Goal: Task Accomplishment & Management: Use online tool/utility

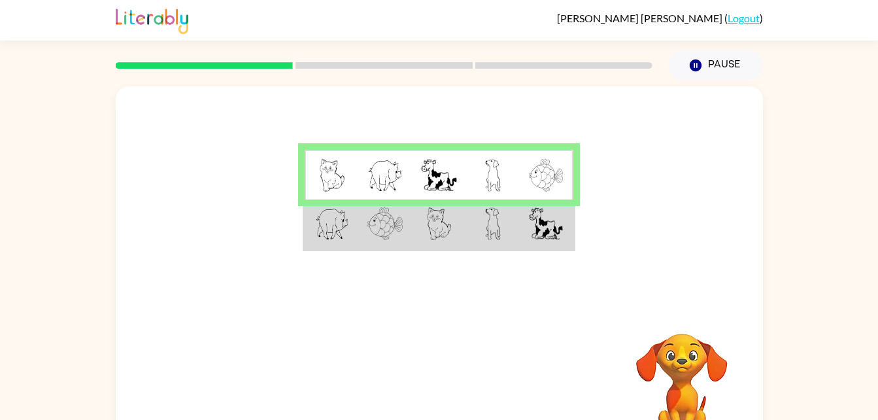
click at [423, 244] on td at bounding box center [439, 224] width 54 height 50
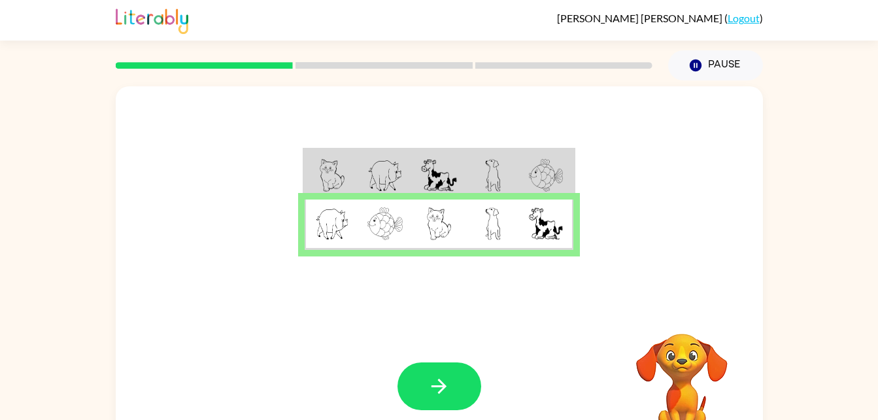
click at [433, 354] on div "Your browser must support playing .mp4 files to use Literably. Please try using…" at bounding box center [439, 385] width 647 height 147
click at [421, 382] on button "button" at bounding box center [439, 386] width 84 height 48
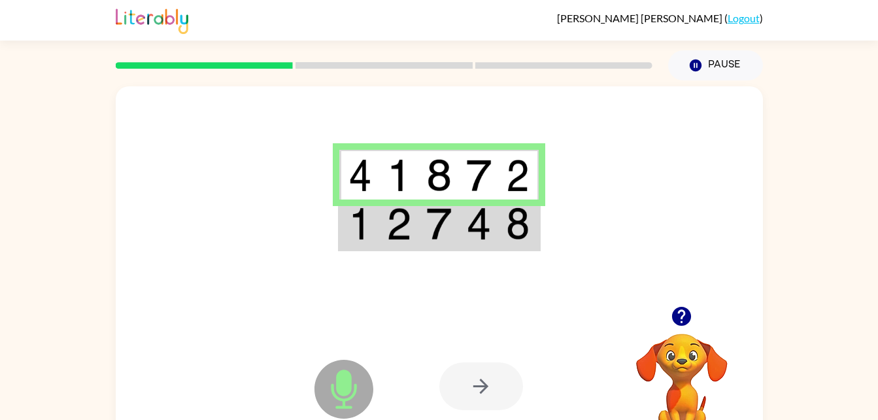
click at [416, 169] on td at bounding box center [399, 175] width 40 height 50
click at [407, 181] on img at bounding box center [398, 175] width 25 height 33
click at [493, 359] on icon "Microphone The Microphone is here when it is your turn to talk" at bounding box center [409, 405] width 196 height 98
click at [499, 413] on icon "Microphone The Microphone is here when it is your turn to talk" at bounding box center [409, 405] width 196 height 98
click at [483, 377] on div at bounding box center [481, 386] width 84 height 48
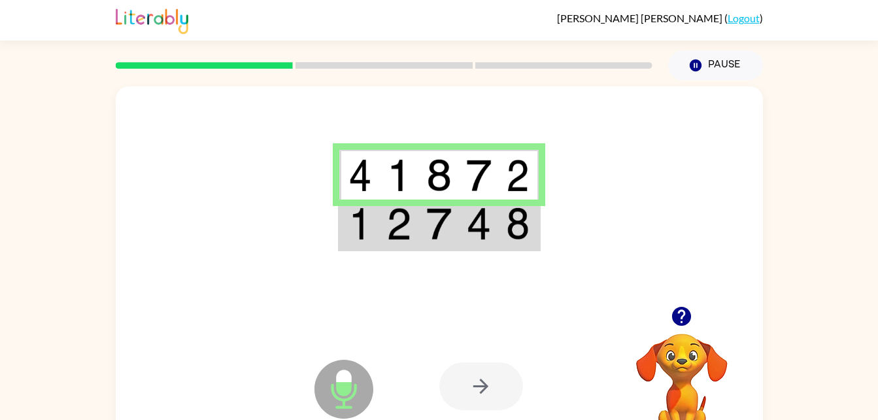
click at [333, 392] on icon "Microphone The Microphone is here when it is your turn to talk" at bounding box center [409, 405] width 196 height 98
click at [346, 401] on icon at bounding box center [343, 388] width 59 height 59
click at [676, 314] on icon "button" at bounding box center [681, 315] width 19 height 19
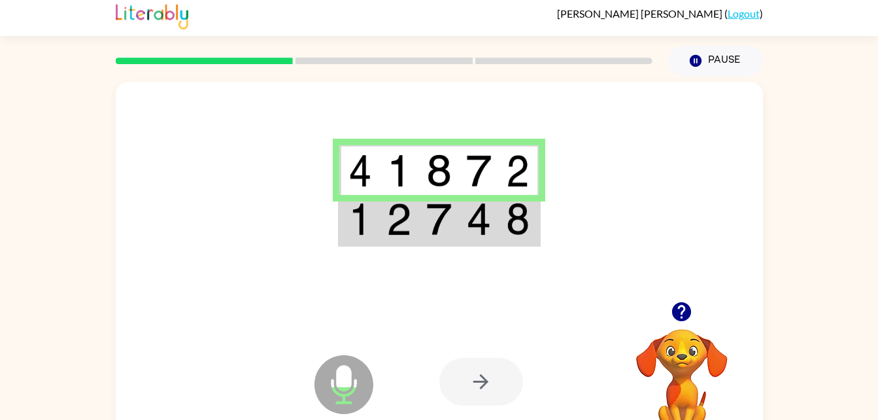
click at [680, 311] on icon "button" at bounding box center [681, 311] width 19 height 19
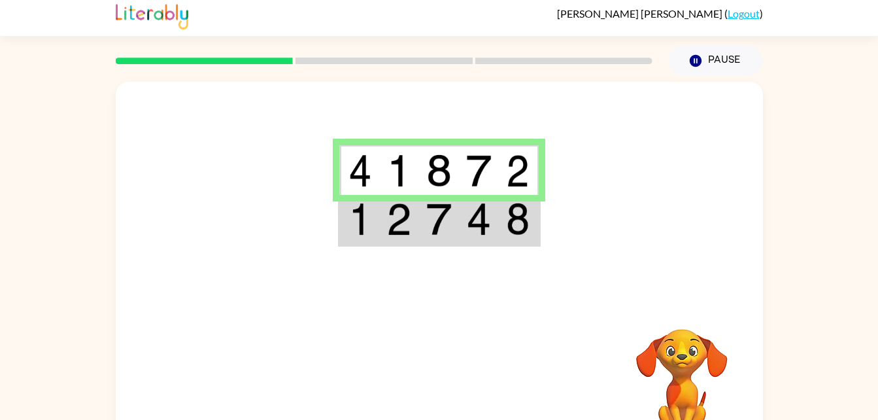
scroll to position [40, 0]
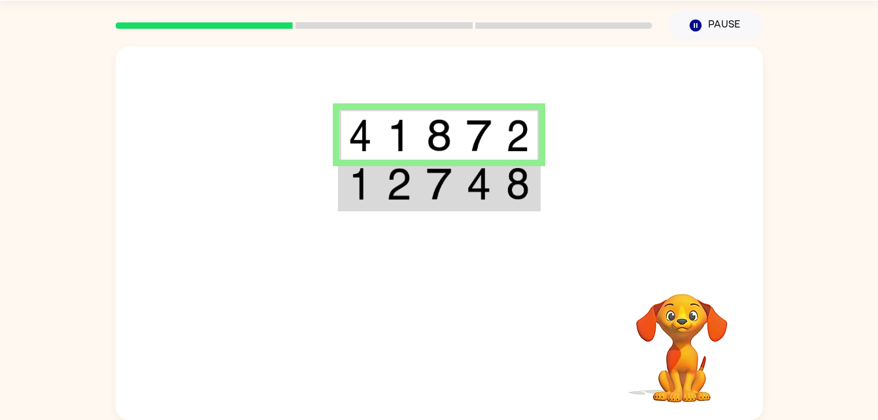
click at [455, 137] on td at bounding box center [439, 135] width 40 height 50
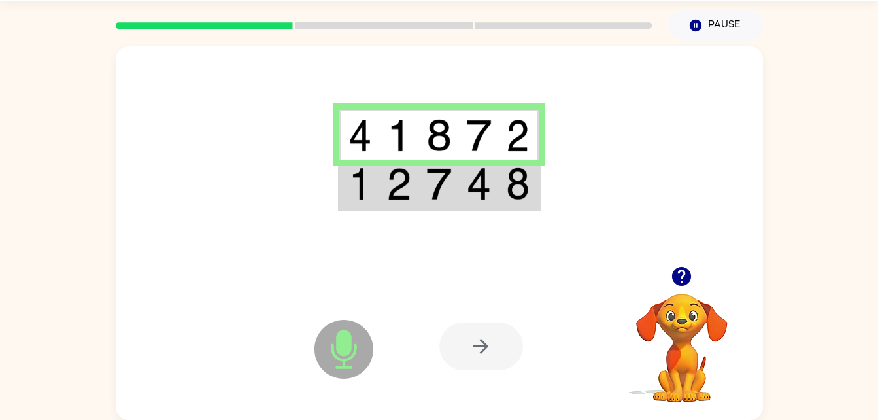
click at [363, 153] on td at bounding box center [359, 135] width 40 height 50
click at [408, 146] on img at bounding box center [398, 135] width 25 height 33
click at [401, 127] on img at bounding box center [398, 135] width 25 height 33
click at [454, 340] on div at bounding box center [481, 346] width 84 height 48
click at [499, 336] on div at bounding box center [481, 346] width 84 height 48
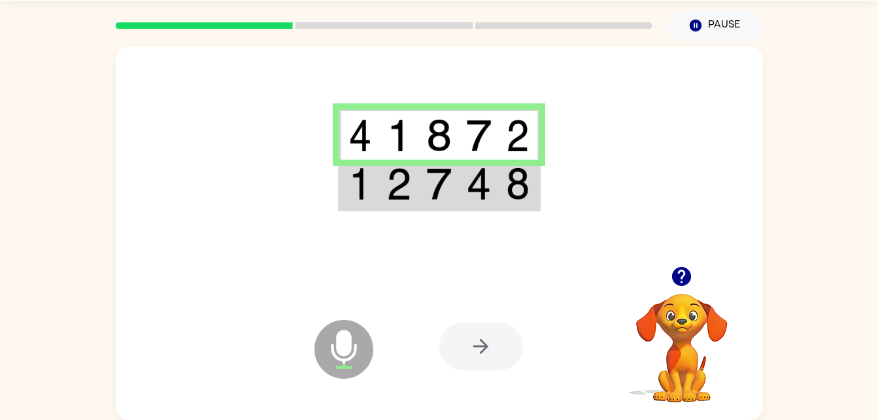
click at [689, 288] on icon "button" at bounding box center [681, 276] width 23 height 23
click at [352, 365] on icon at bounding box center [343, 349] width 59 height 59
click at [330, 354] on icon at bounding box center [343, 349] width 59 height 59
click at [361, 344] on icon at bounding box center [343, 349] width 59 height 59
click at [342, 347] on icon "Microphone The Microphone is here when it is your turn to talk" at bounding box center [409, 365] width 196 height 98
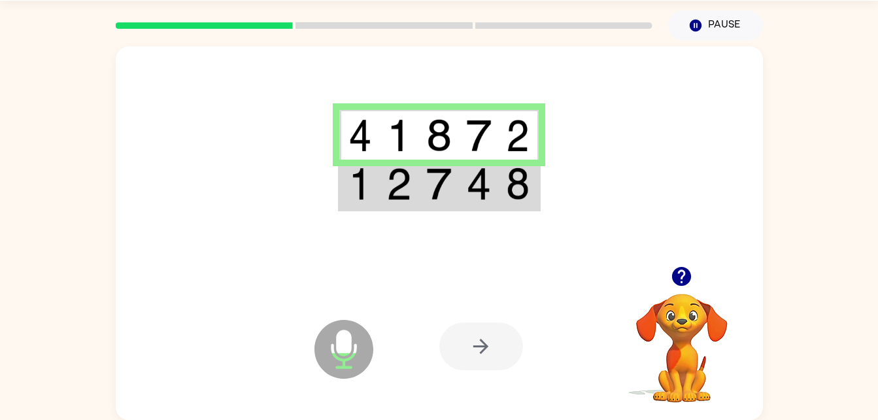
click at [361, 321] on icon "Microphone The Microphone is here when it is your turn to talk" at bounding box center [409, 365] width 196 height 98
click at [491, 340] on div at bounding box center [481, 346] width 84 height 48
click at [520, 190] on img at bounding box center [518, 183] width 24 height 33
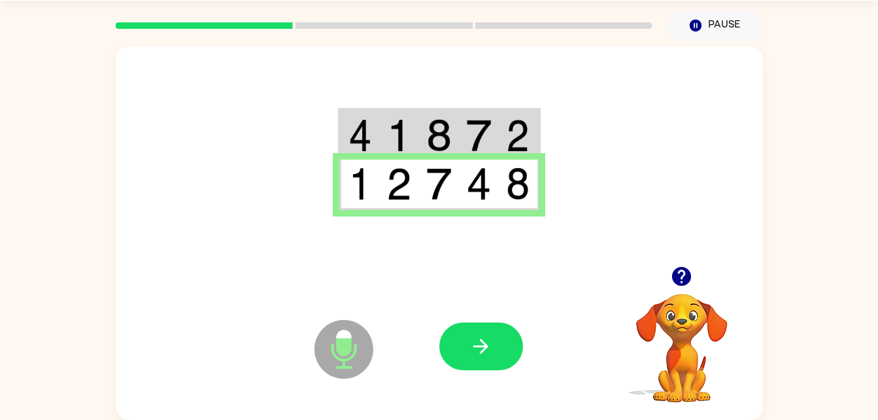
click at [503, 195] on td at bounding box center [519, 184] width 40 height 50
click at [499, 400] on icon "Microphone The Microphone is here when it is your turn to talk" at bounding box center [409, 365] width 196 height 98
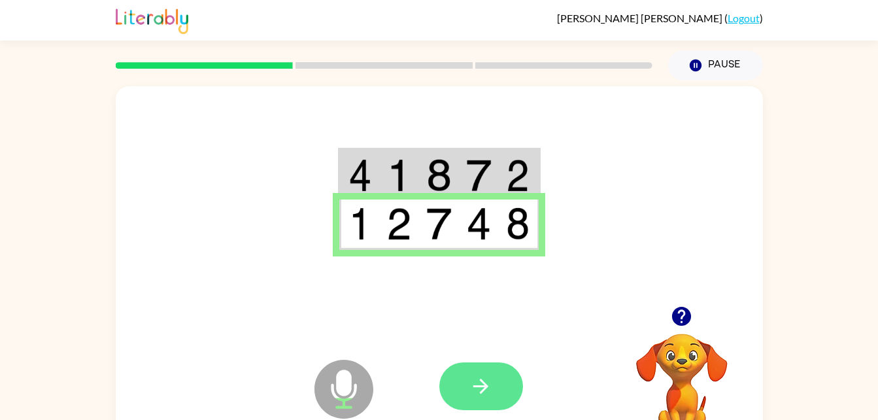
click at [473, 378] on icon "button" at bounding box center [480, 385] width 23 height 23
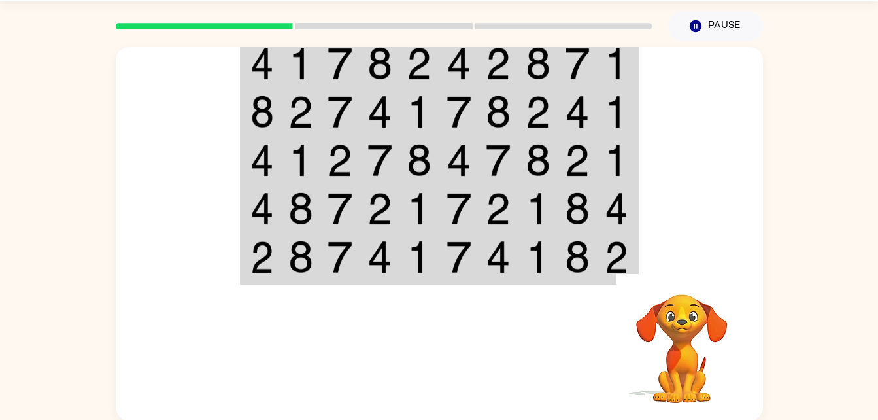
scroll to position [40, 0]
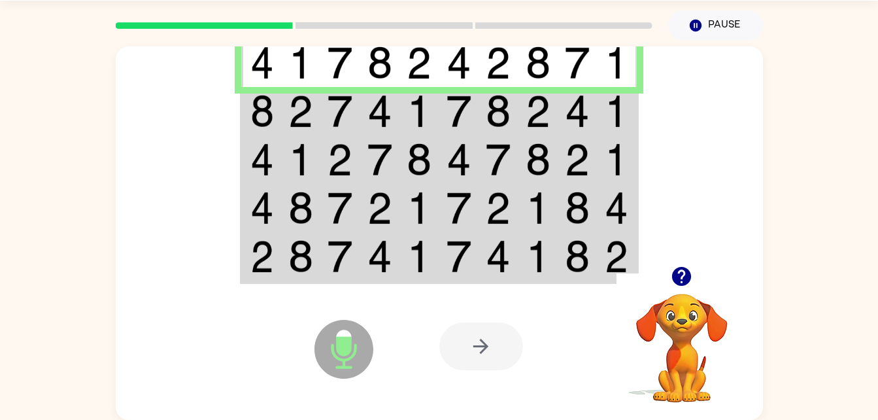
click at [281, 114] on td at bounding box center [301, 111] width 40 height 48
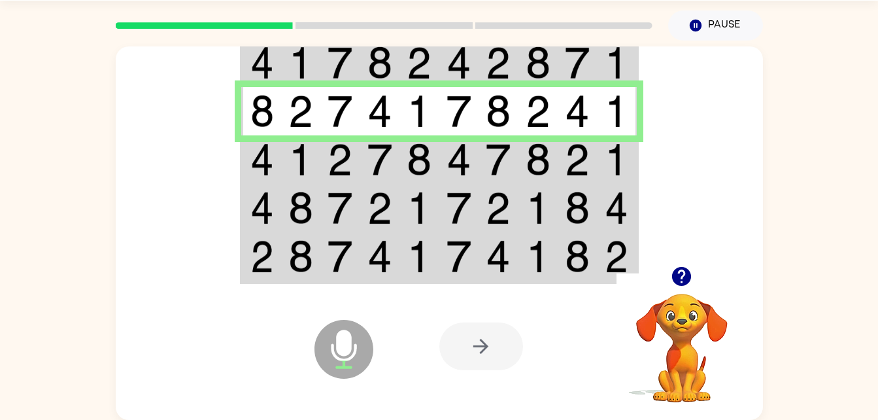
click at [272, 160] on img at bounding box center [262, 159] width 24 height 33
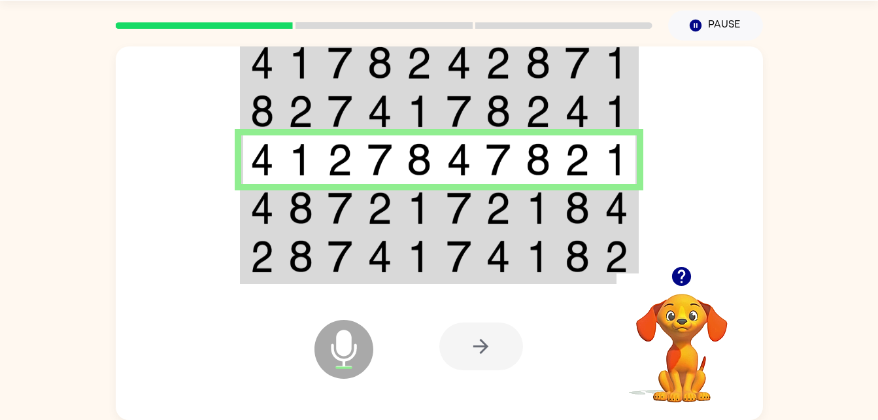
click at [348, 205] on img at bounding box center [339, 207] width 25 height 33
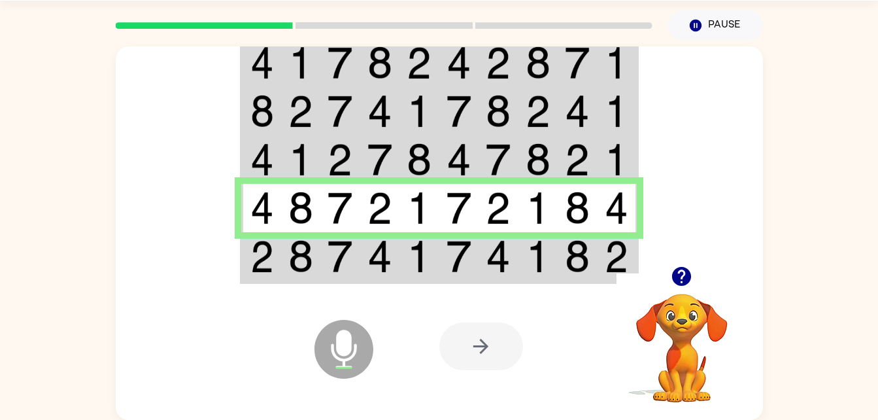
scroll to position [0, 0]
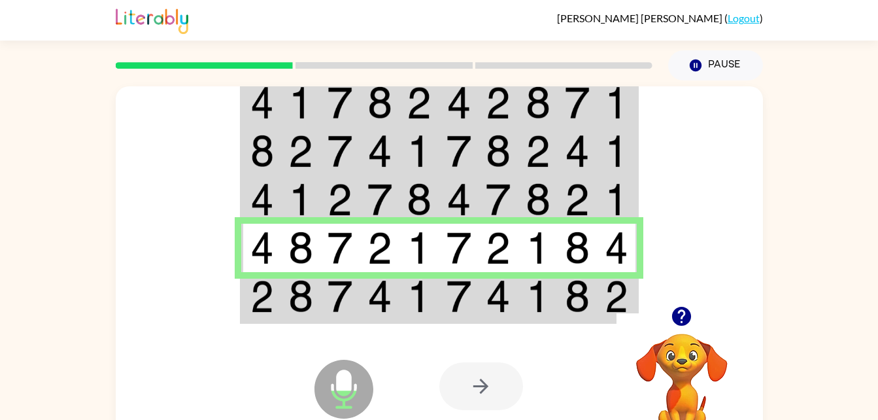
click at [570, 303] on img at bounding box center [577, 296] width 25 height 33
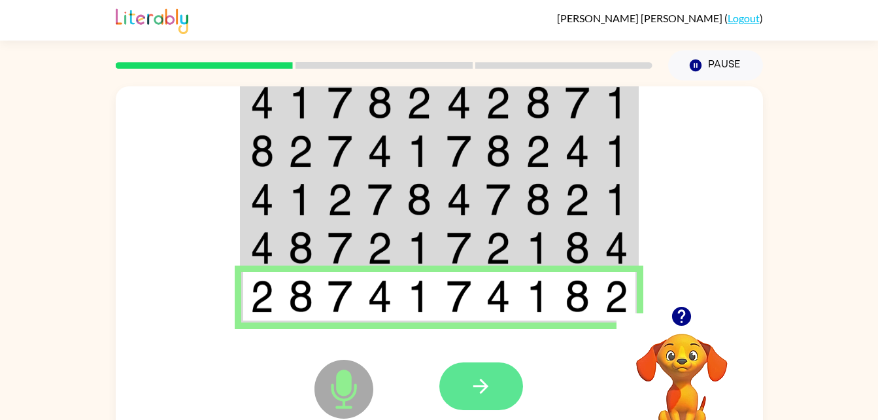
click at [501, 401] on button "button" at bounding box center [481, 386] width 84 height 48
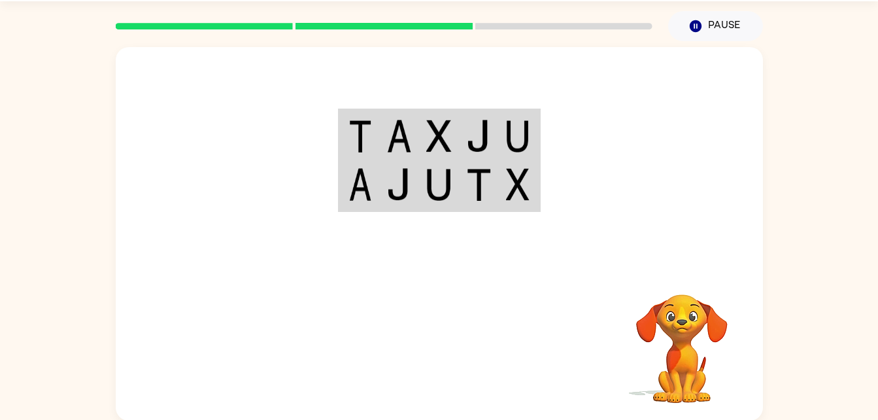
scroll to position [40, 0]
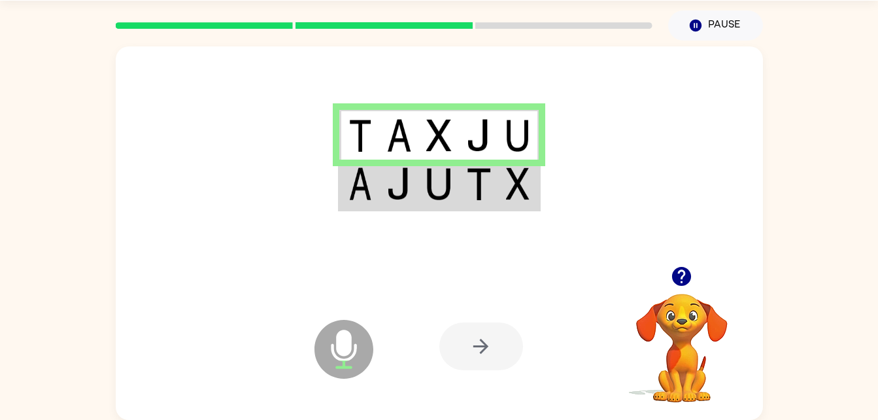
click at [461, 200] on td at bounding box center [479, 184] width 40 height 50
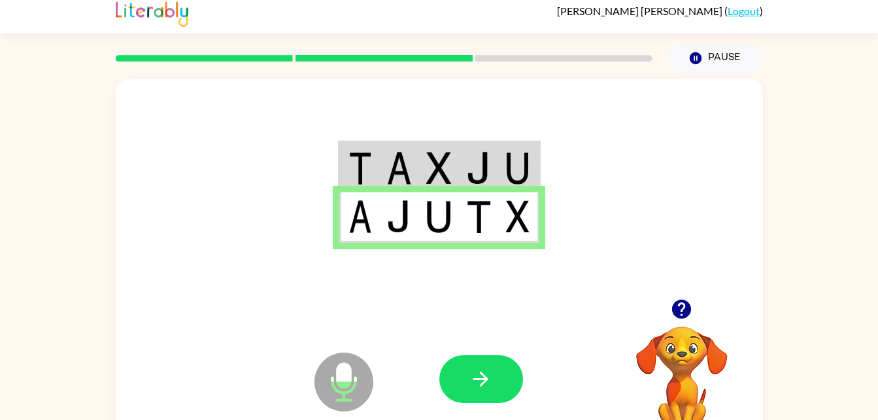
scroll to position [0, 0]
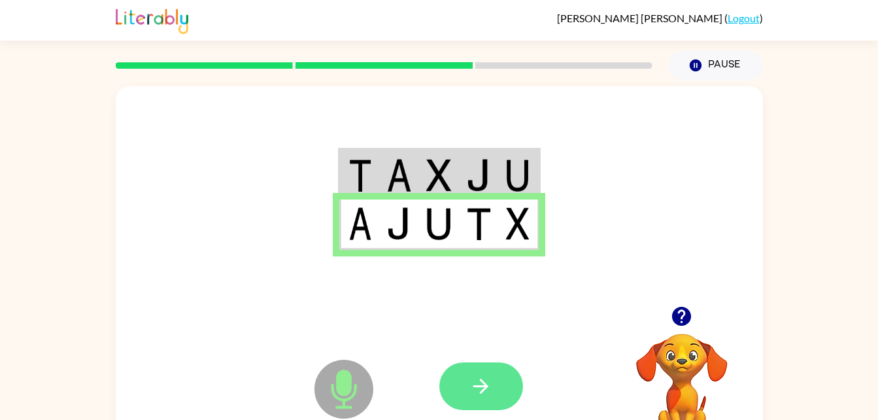
click at [479, 382] on icon "button" at bounding box center [480, 385] width 23 height 23
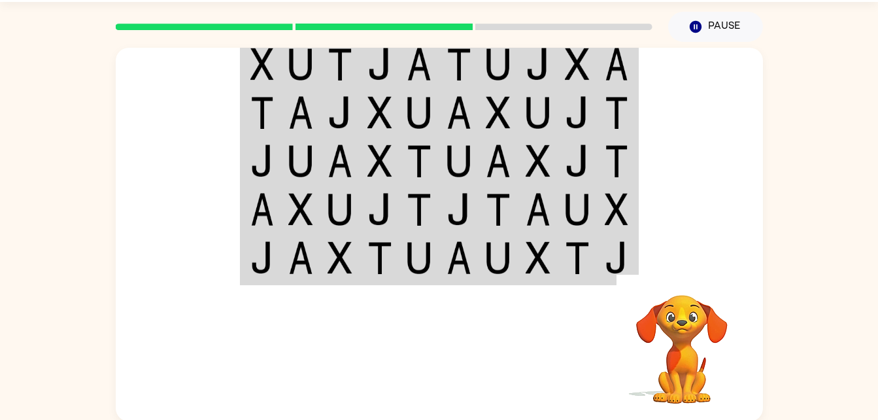
scroll to position [40, 0]
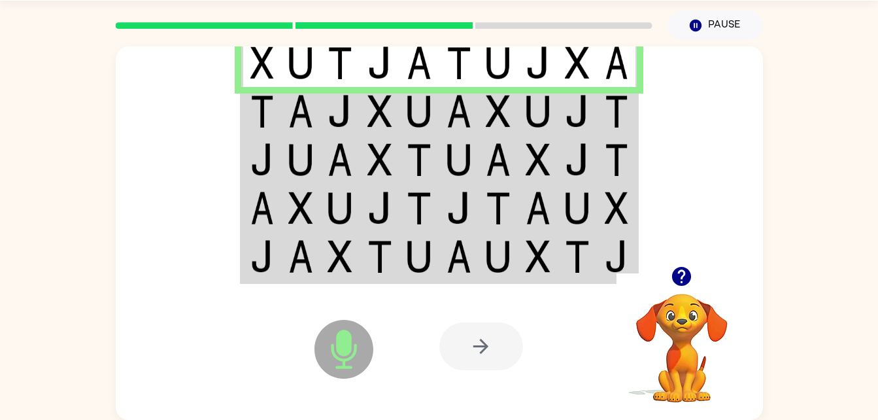
click at [287, 101] on td at bounding box center [301, 111] width 40 height 48
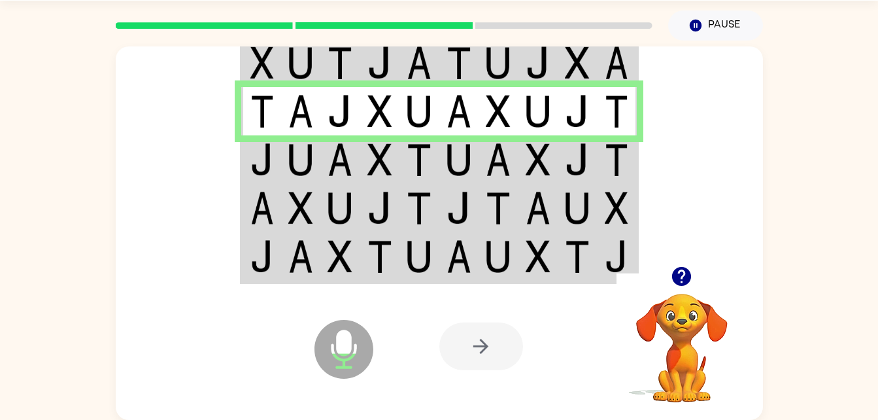
click at [610, 169] on img at bounding box center [616, 159] width 24 height 33
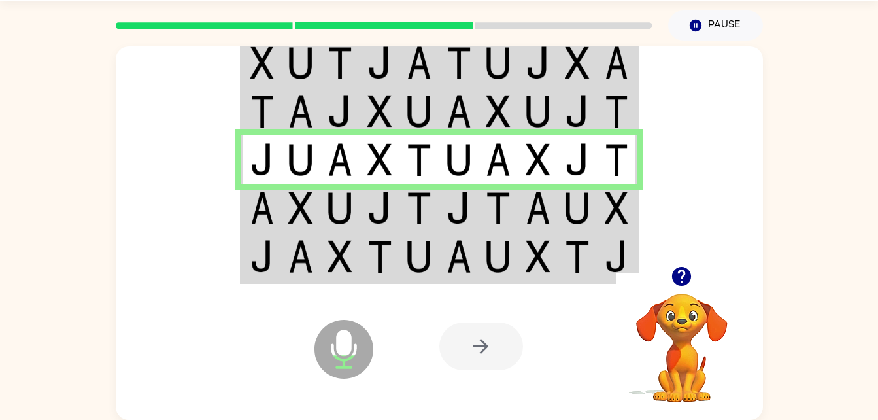
click at [606, 201] on img at bounding box center [616, 207] width 24 height 33
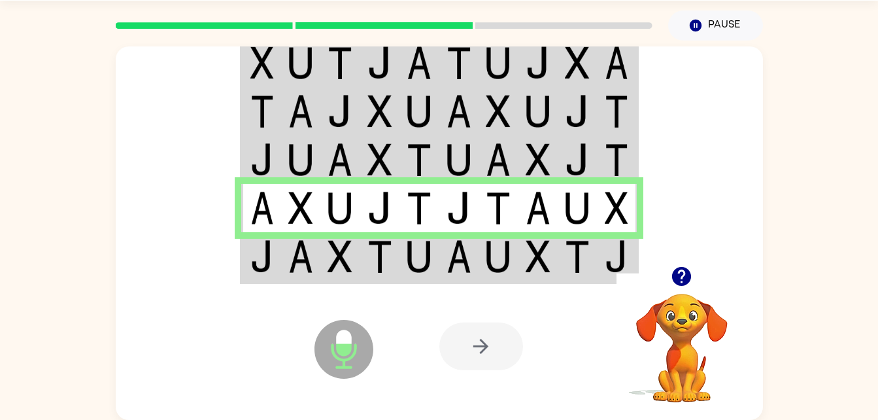
click at [605, 277] on div at bounding box center [535, 345] width 193 height 147
click at [596, 254] on td at bounding box center [577, 257] width 40 height 50
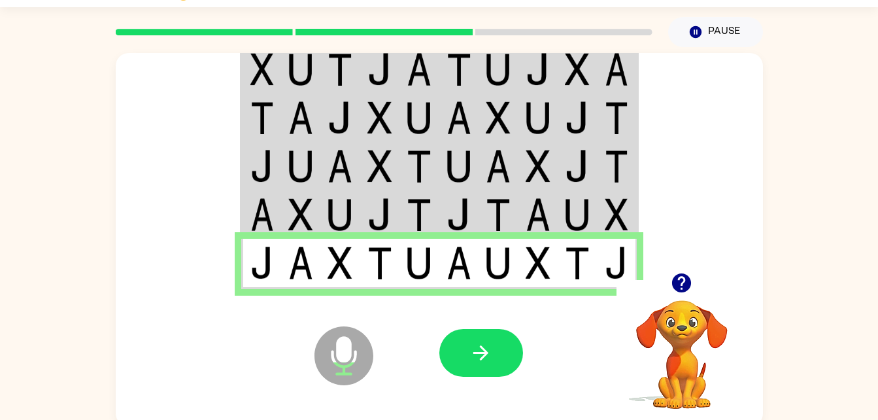
scroll to position [36, 0]
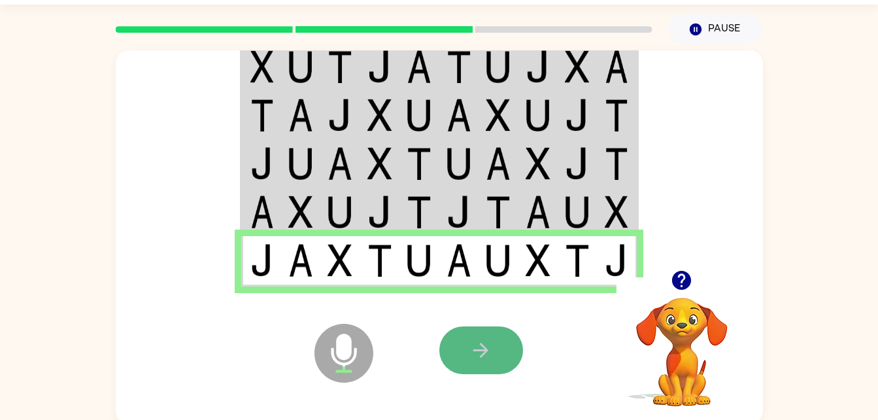
click at [510, 351] on button "button" at bounding box center [481, 350] width 84 height 48
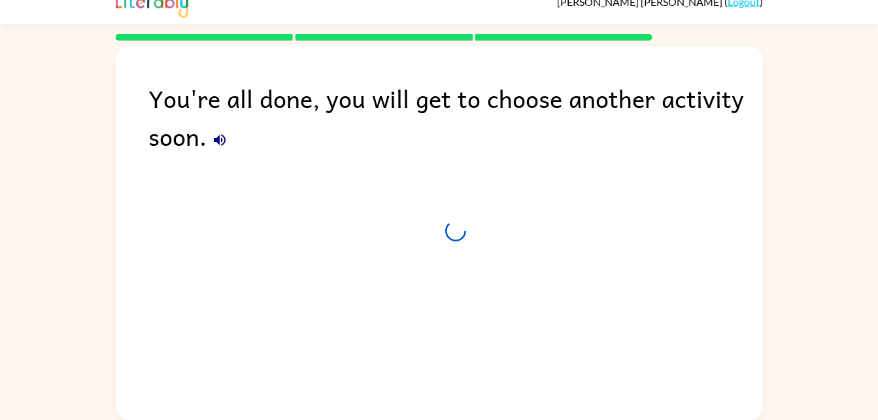
scroll to position [16, 0]
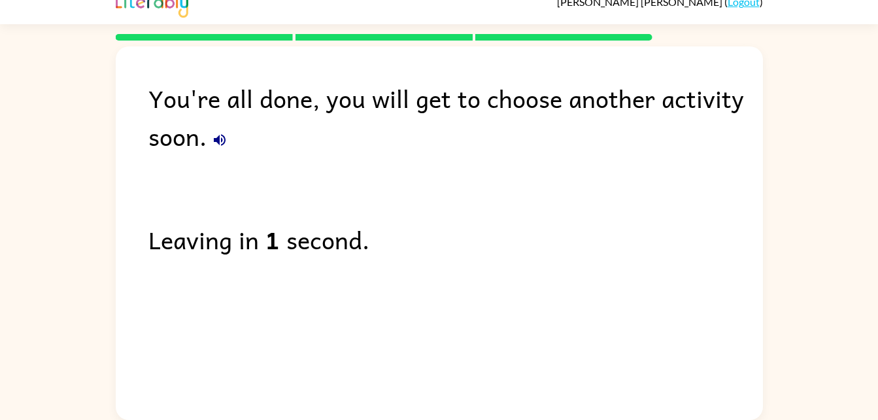
click at [139, 171] on div "You're all done, you will get to choose another activity soon. Leaving in 1 sec…" at bounding box center [439, 229] width 647 height 367
click at [157, 163] on div "You're all done, you will get to choose another activity soon. Leaving in 1 sec…" at bounding box center [439, 229] width 647 height 367
click at [199, 149] on div "You're all done, you will get to choose another activity soon." at bounding box center [455, 117] width 614 height 76
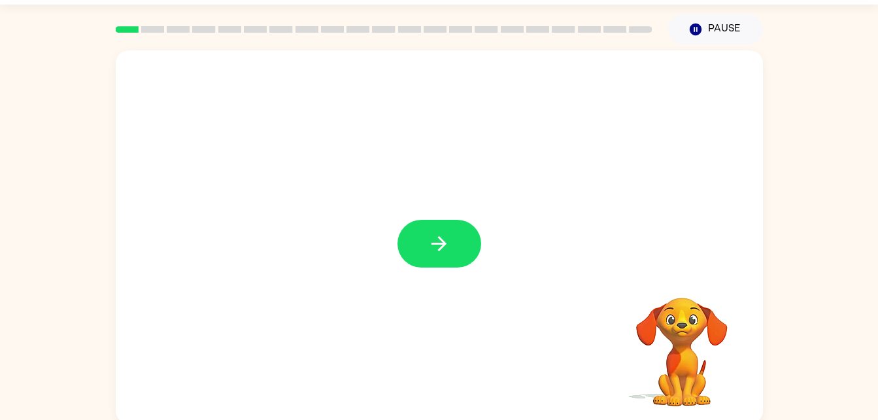
scroll to position [40, 0]
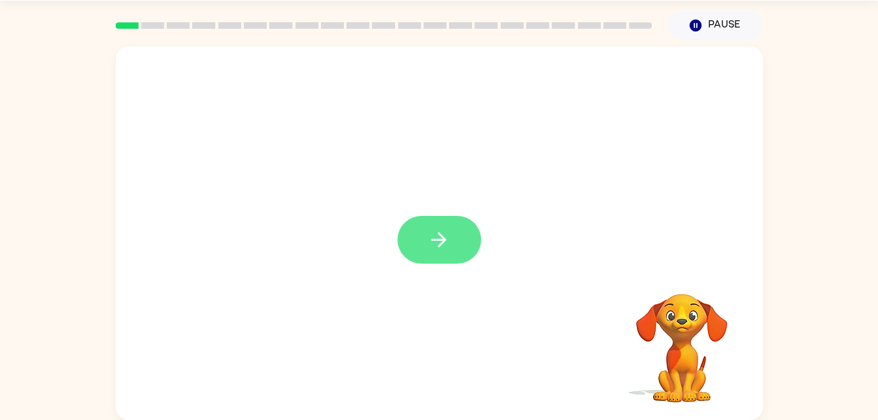
click at [448, 262] on button "button" at bounding box center [439, 240] width 84 height 48
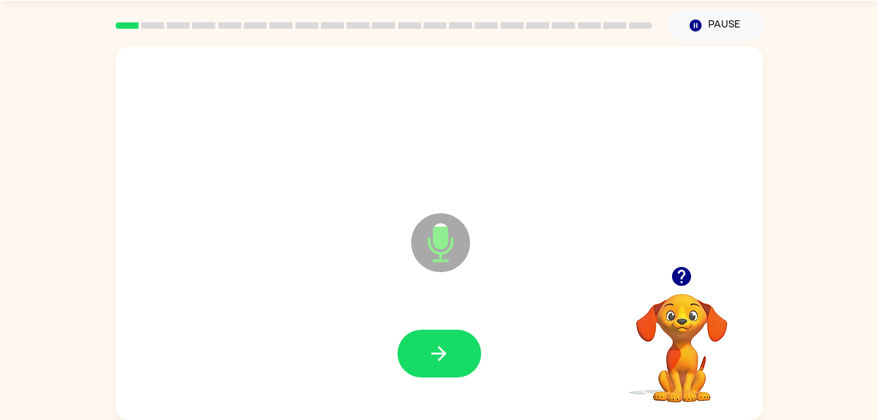
scroll to position [37, 0]
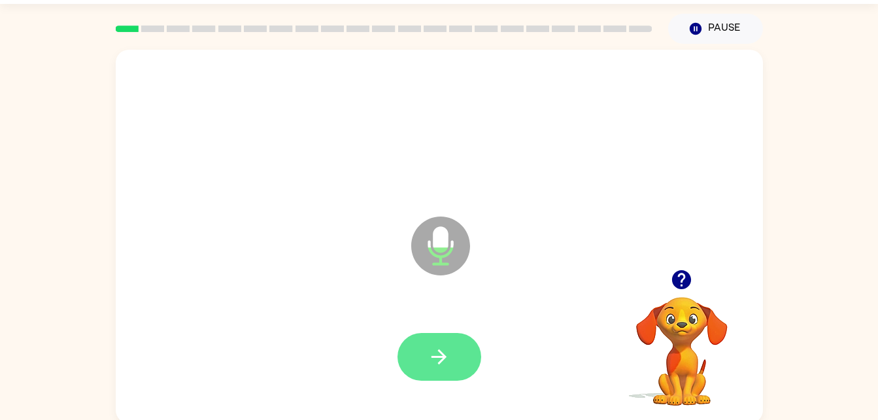
click at [444, 350] on icon "button" at bounding box center [438, 356] width 23 height 23
click at [445, 357] on icon "button" at bounding box center [438, 356] width 15 height 15
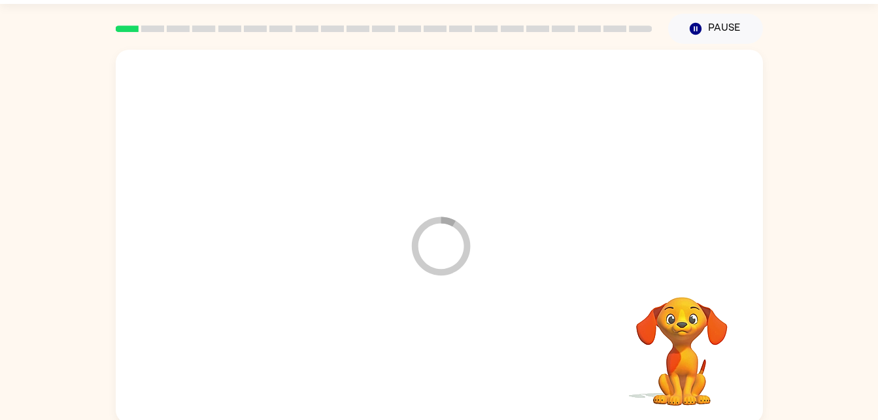
click at [452, 355] on div at bounding box center [439, 356] width 621 height 107
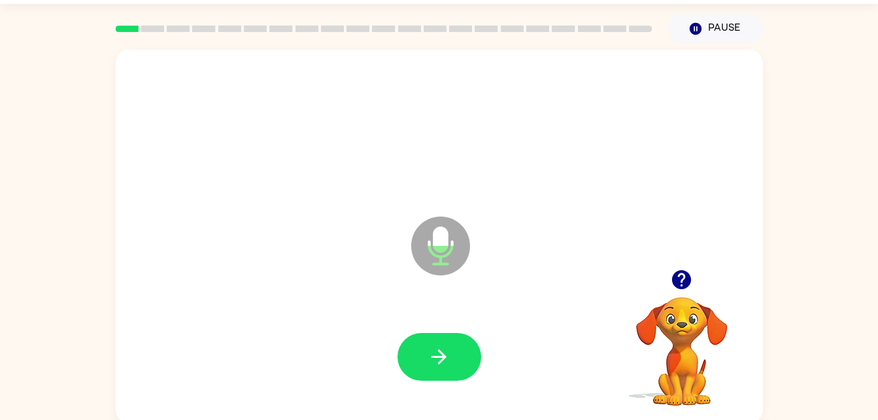
click at [422, 340] on button "button" at bounding box center [439, 357] width 84 height 48
click at [423, 352] on div at bounding box center [439, 356] width 621 height 107
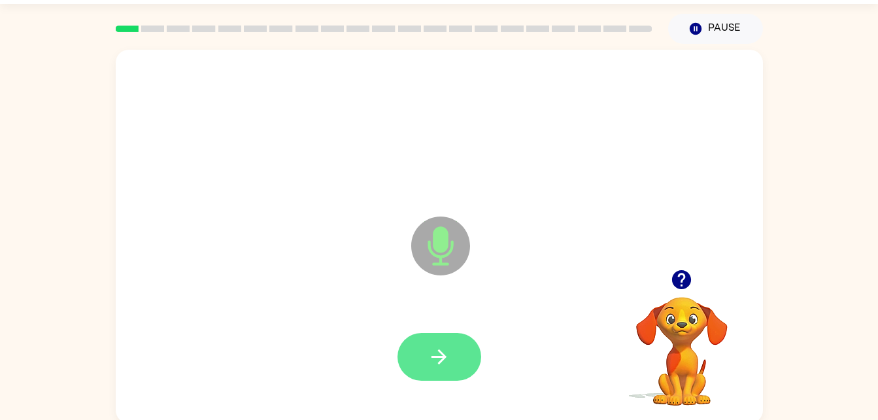
click at [437, 333] on button "button" at bounding box center [439, 357] width 84 height 48
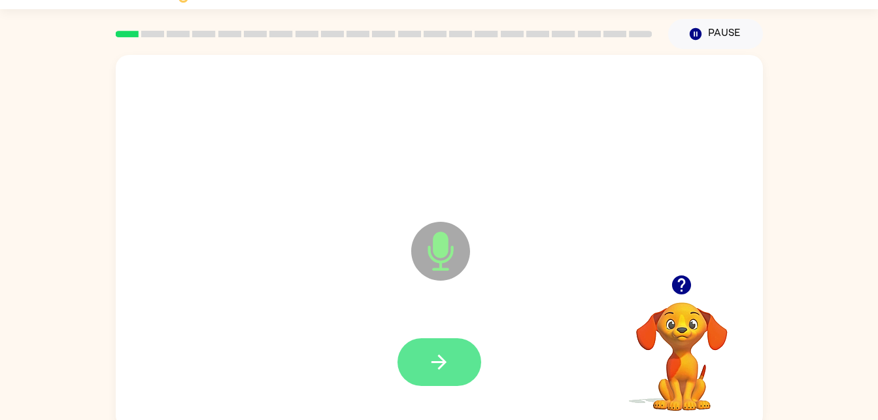
click at [467, 352] on button "button" at bounding box center [439, 362] width 84 height 48
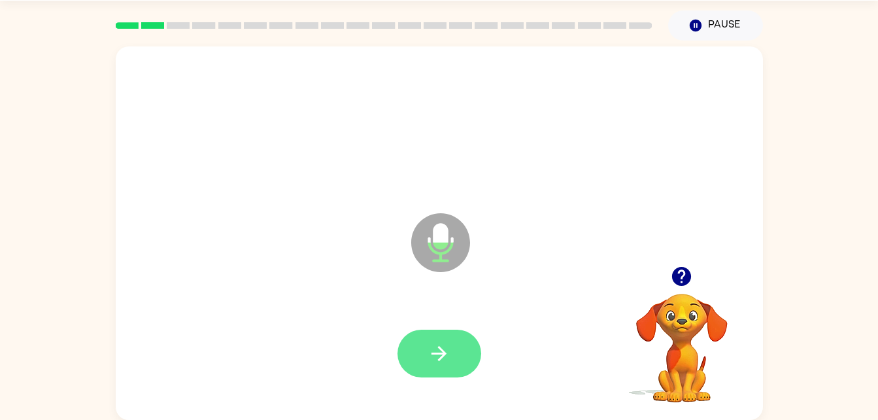
click at [430, 353] on icon "button" at bounding box center [438, 353] width 23 height 23
click at [438, 344] on icon "button" at bounding box center [438, 353] width 23 height 23
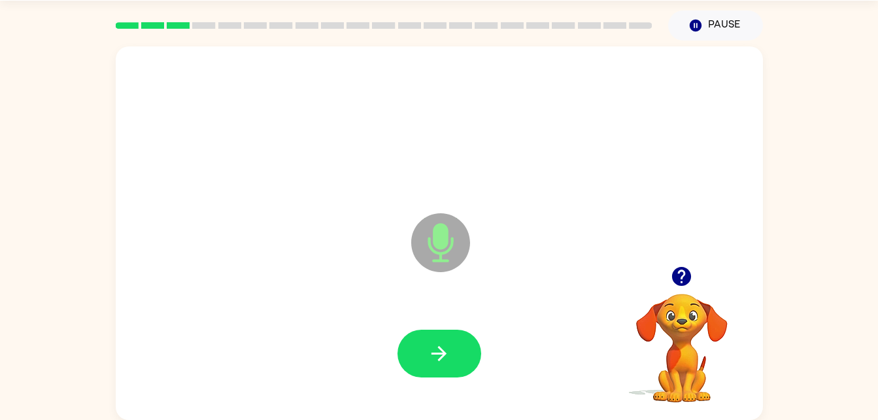
click at [420, 365] on button "button" at bounding box center [439, 353] width 84 height 48
click at [425, 363] on div at bounding box center [439, 353] width 621 height 107
click at [437, 369] on button "button" at bounding box center [439, 353] width 84 height 48
click at [456, 359] on button "button" at bounding box center [439, 353] width 84 height 48
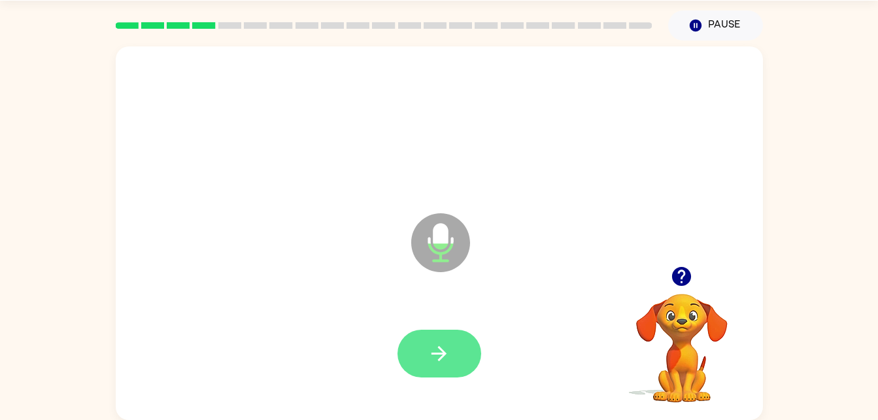
click at [446, 359] on icon "button" at bounding box center [438, 353] width 23 height 23
click at [418, 354] on button "button" at bounding box center [439, 353] width 84 height 48
click at [437, 364] on icon "button" at bounding box center [438, 353] width 23 height 23
click at [435, 374] on button "button" at bounding box center [439, 353] width 84 height 48
click at [456, 352] on button "button" at bounding box center [439, 353] width 84 height 48
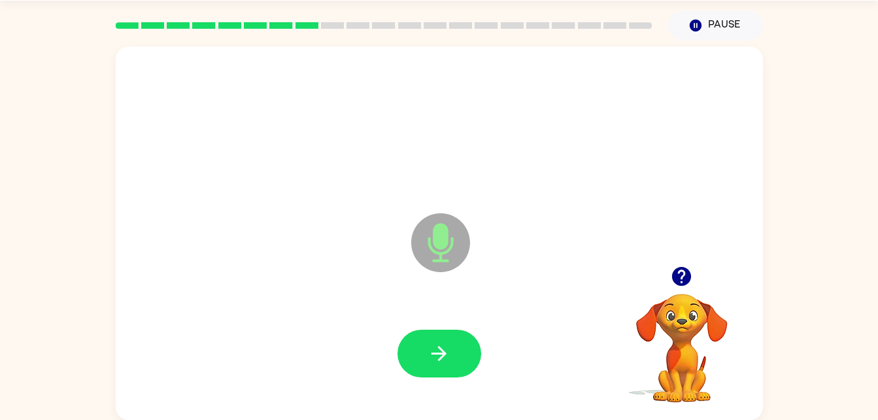
click at [446, 246] on icon at bounding box center [440, 242] width 59 height 59
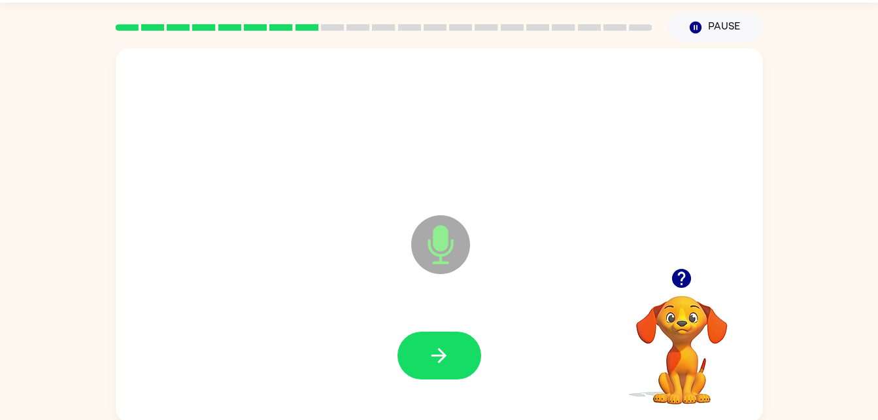
scroll to position [0, 0]
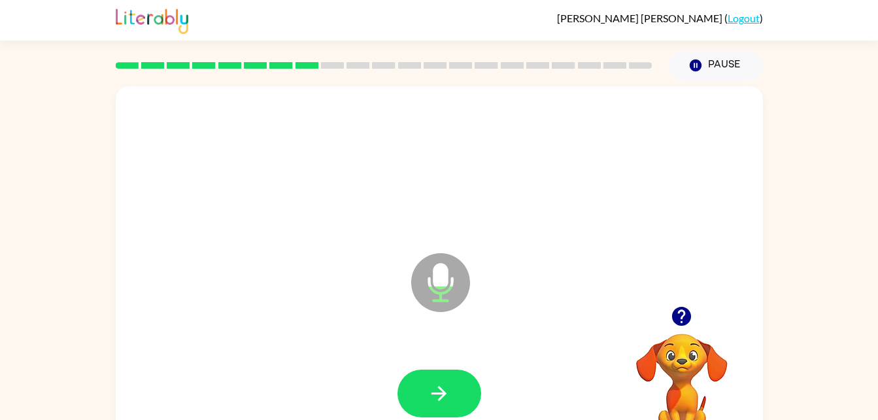
click at [452, 284] on icon "Microphone The Microphone is here when it is your turn to talk" at bounding box center [506, 299] width 196 height 98
click at [446, 286] on icon "Microphone The Microphone is here when it is your turn to talk" at bounding box center [506, 299] width 196 height 98
click at [446, 378] on button "button" at bounding box center [439, 393] width 84 height 48
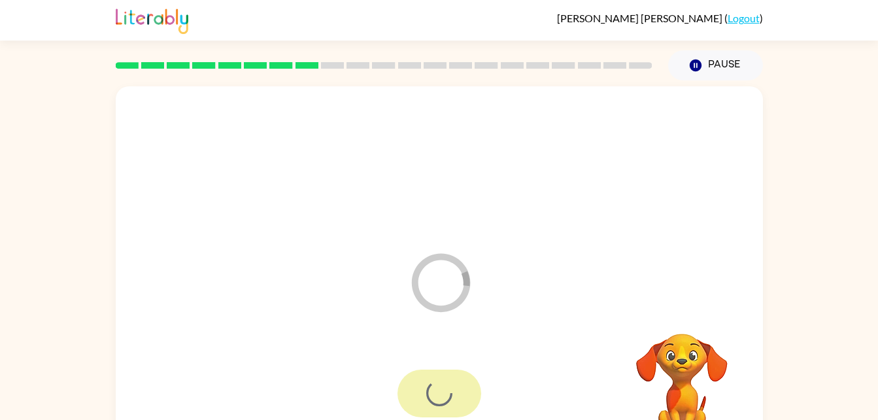
scroll to position [40, 0]
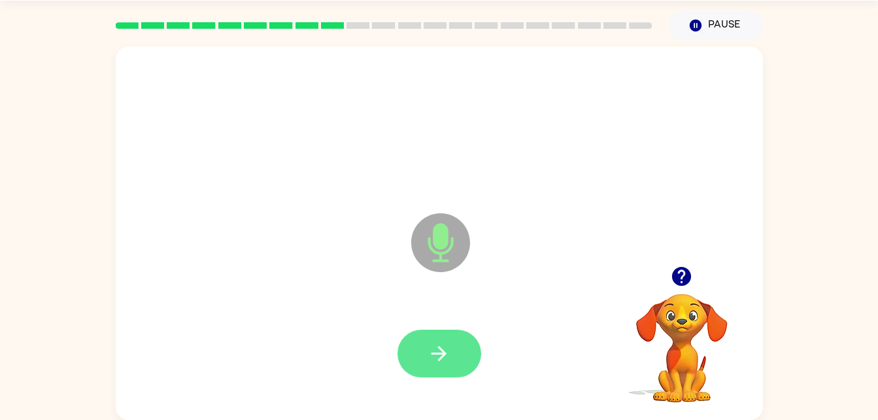
click at [450, 335] on button "button" at bounding box center [439, 353] width 84 height 48
click at [445, 344] on icon "button" at bounding box center [438, 353] width 23 height 23
click at [466, 329] on div at bounding box center [439, 353] width 84 height 48
click at [416, 339] on button "button" at bounding box center [439, 353] width 84 height 48
click at [435, 374] on button "button" at bounding box center [439, 353] width 84 height 48
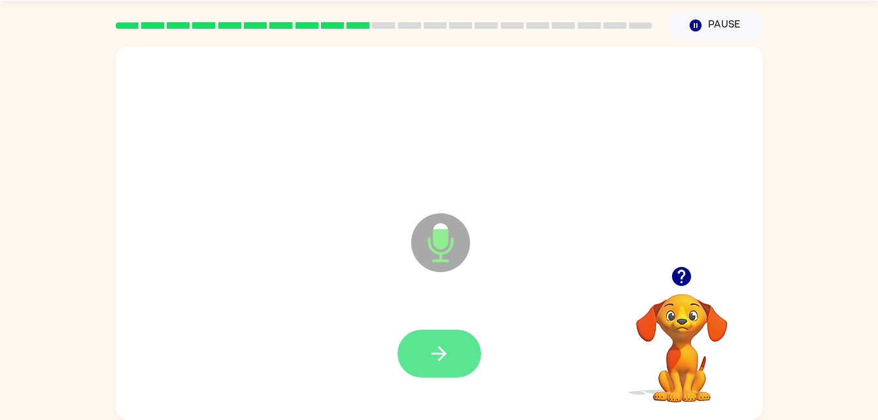
click at [429, 347] on icon "button" at bounding box center [438, 353] width 23 height 23
click at [444, 350] on icon "button" at bounding box center [438, 353] width 23 height 23
click at [454, 337] on button "button" at bounding box center [439, 353] width 84 height 48
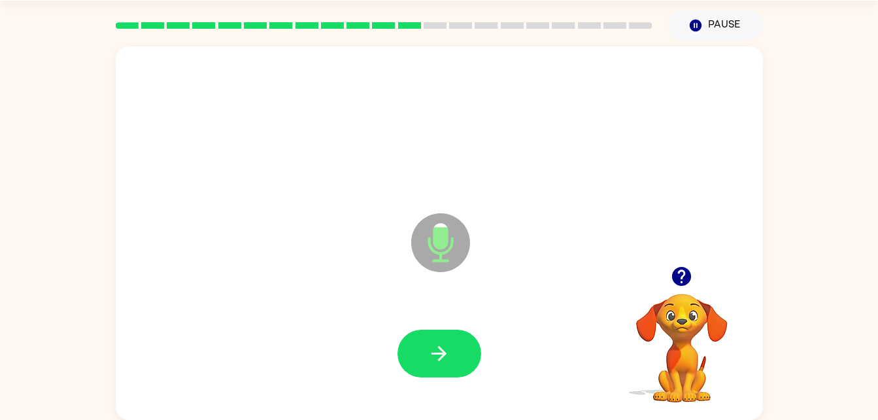
scroll to position [0, 0]
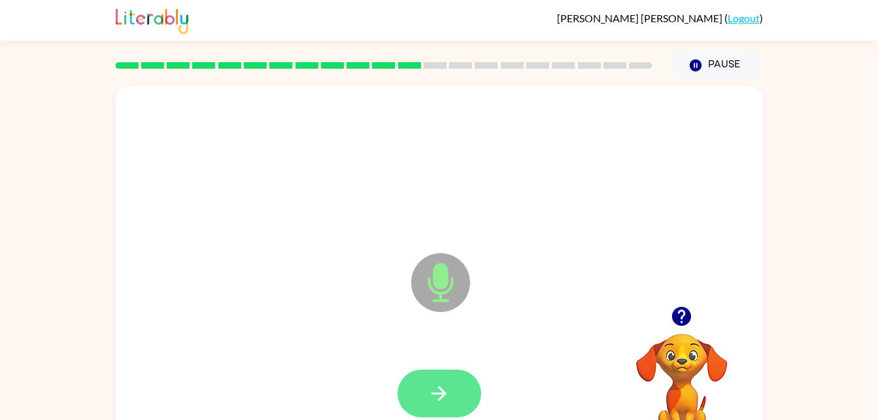
click at [437, 393] on icon "button" at bounding box center [438, 393] width 15 height 15
click at [442, 382] on icon "button" at bounding box center [438, 393] width 23 height 23
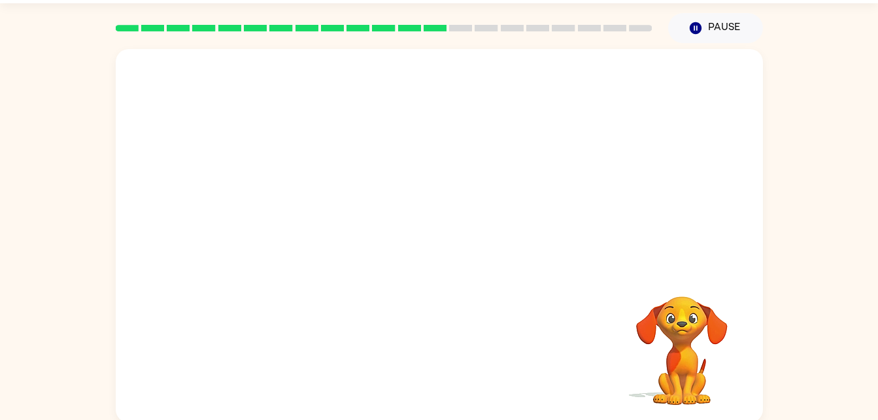
scroll to position [40, 0]
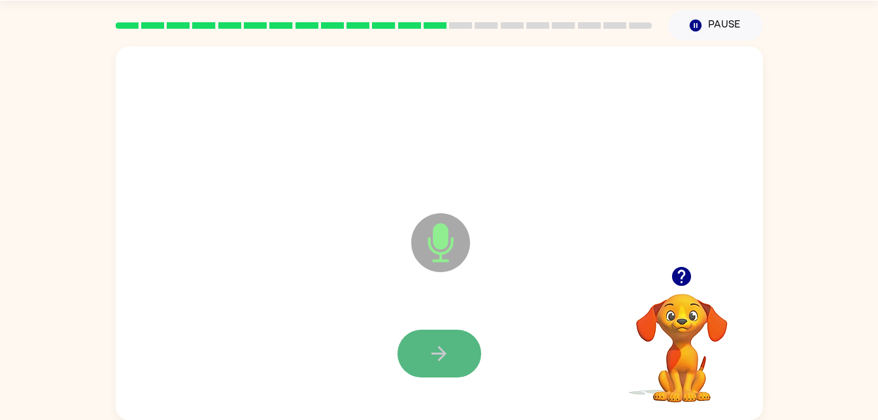
click at [448, 331] on button "button" at bounding box center [439, 353] width 84 height 48
click at [441, 356] on icon "button" at bounding box center [438, 353] width 15 height 15
click at [444, 340] on button "button" at bounding box center [439, 353] width 84 height 48
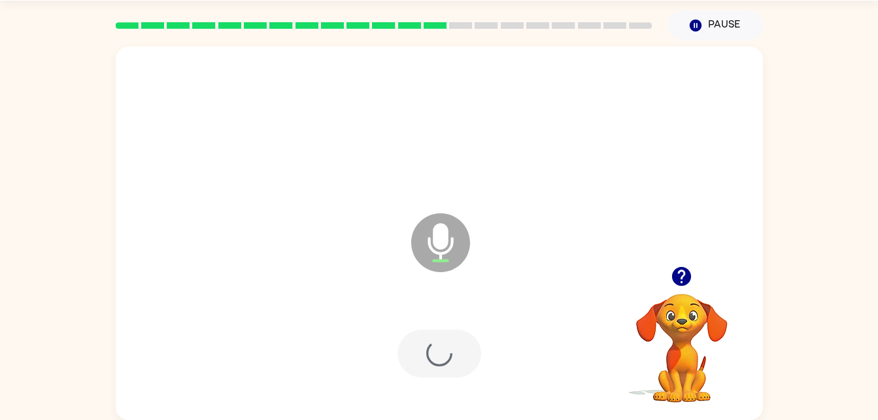
click at [446, 348] on div at bounding box center [439, 353] width 84 height 48
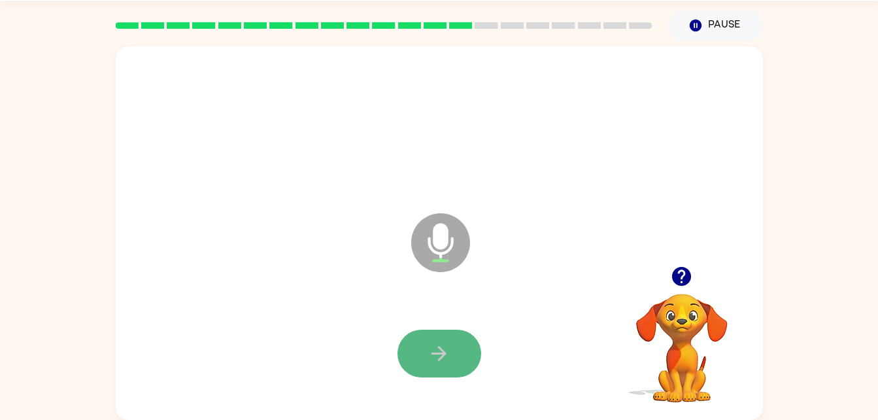
click at [433, 342] on icon "button" at bounding box center [438, 353] width 23 height 23
click at [408, 346] on button "button" at bounding box center [439, 353] width 84 height 48
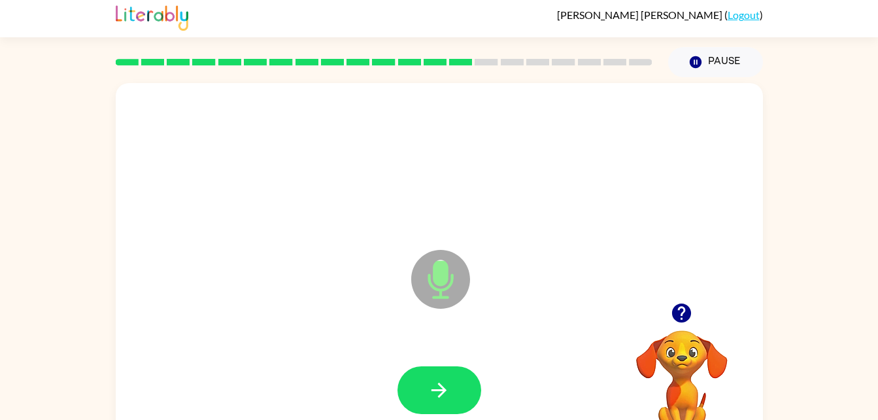
scroll to position [0, 0]
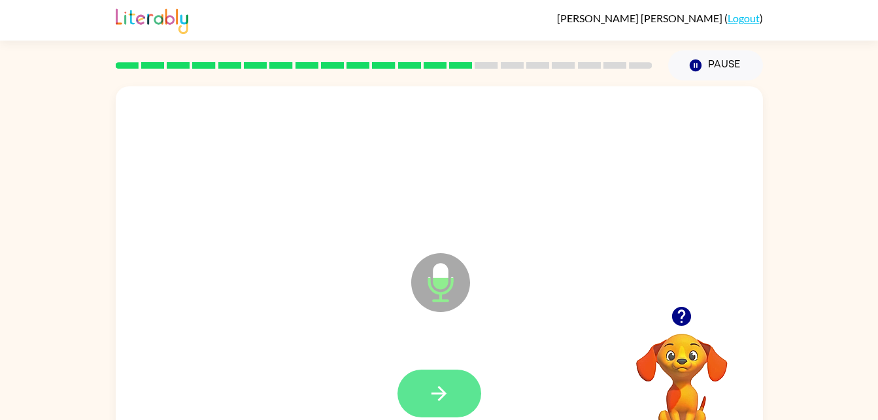
click at [462, 383] on button "button" at bounding box center [439, 393] width 84 height 48
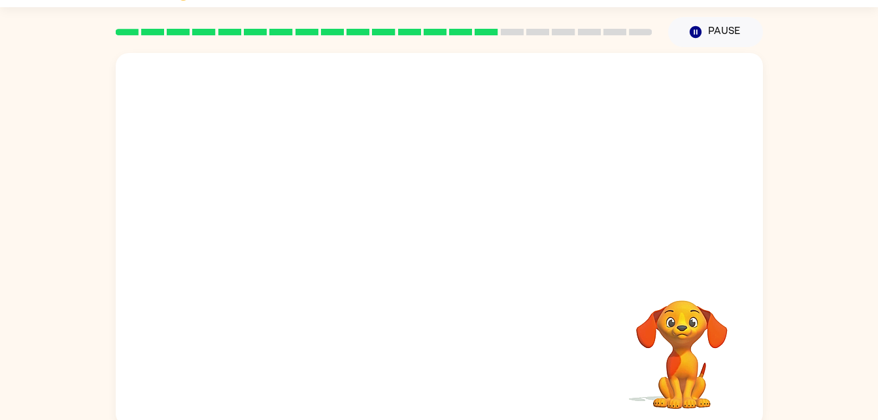
scroll to position [40, 0]
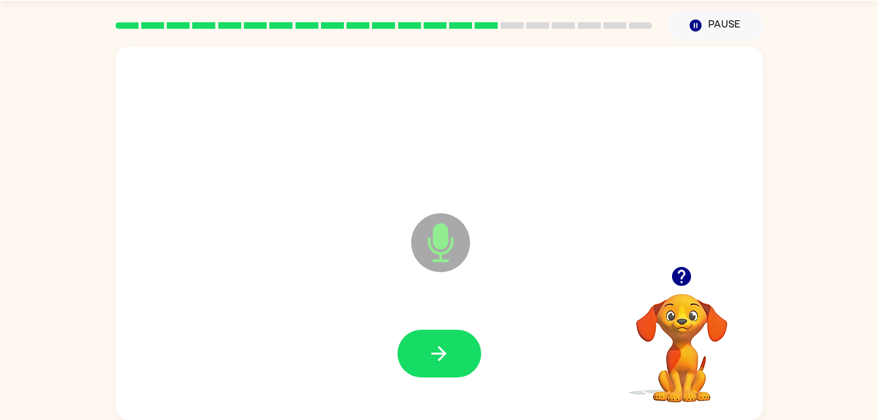
click at [452, 391] on div at bounding box center [439, 353] width 621 height 107
click at [450, 368] on button "button" at bounding box center [439, 353] width 84 height 48
click at [448, 372] on button "button" at bounding box center [439, 353] width 84 height 48
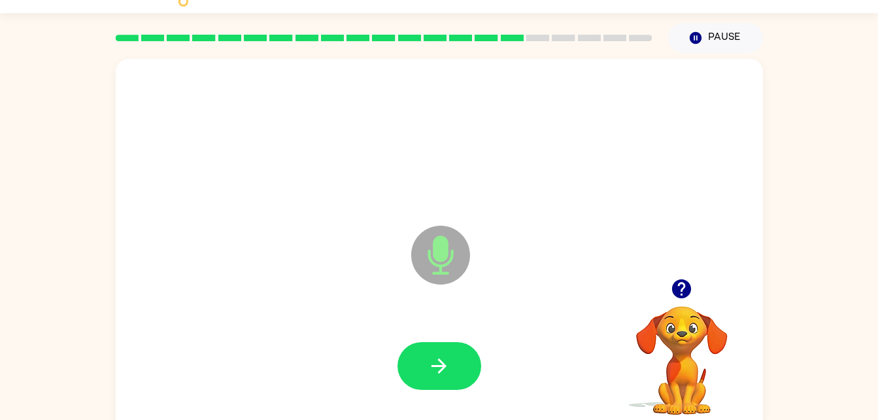
scroll to position [24, 0]
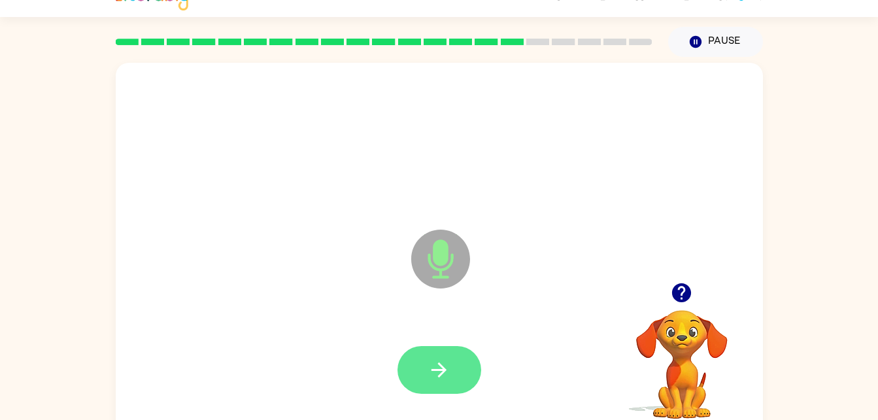
click at [462, 375] on button "button" at bounding box center [439, 370] width 84 height 48
click at [428, 376] on icon "button" at bounding box center [438, 369] width 23 height 23
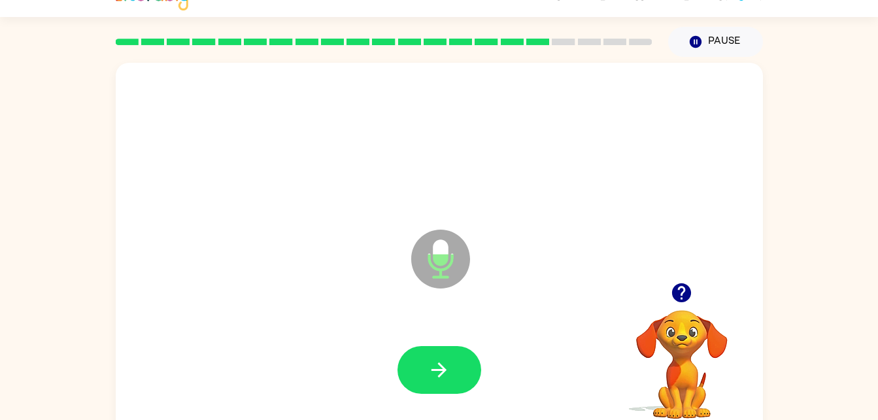
scroll to position [40, 0]
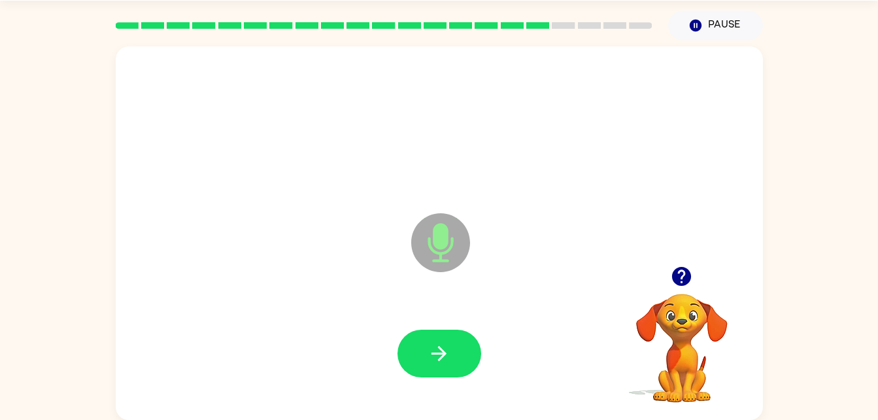
click at [455, 237] on icon at bounding box center [440, 242] width 59 height 59
click at [450, 352] on button "button" at bounding box center [439, 353] width 84 height 48
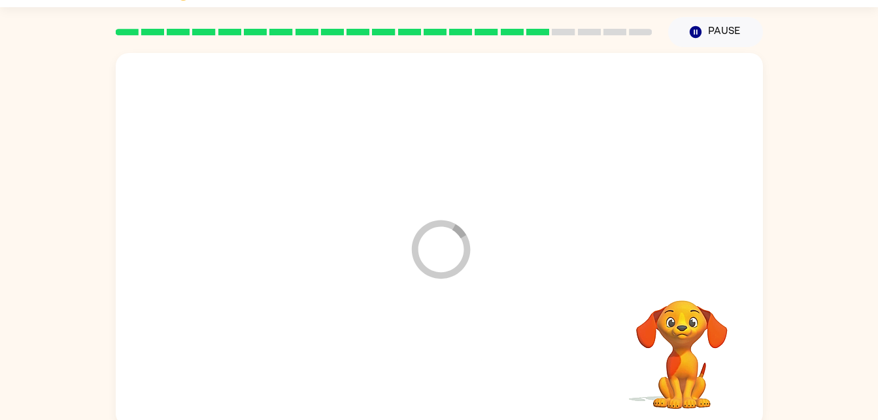
scroll to position [33, 0]
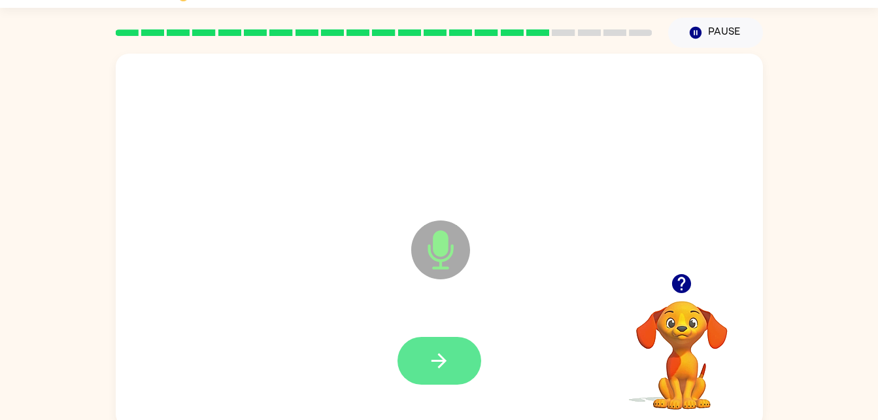
click at [452, 371] on button "button" at bounding box center [439, 361] width 84 height 48
click at [450, 362] on icon "button" at bounding box center [438, 360] width 23 height 23
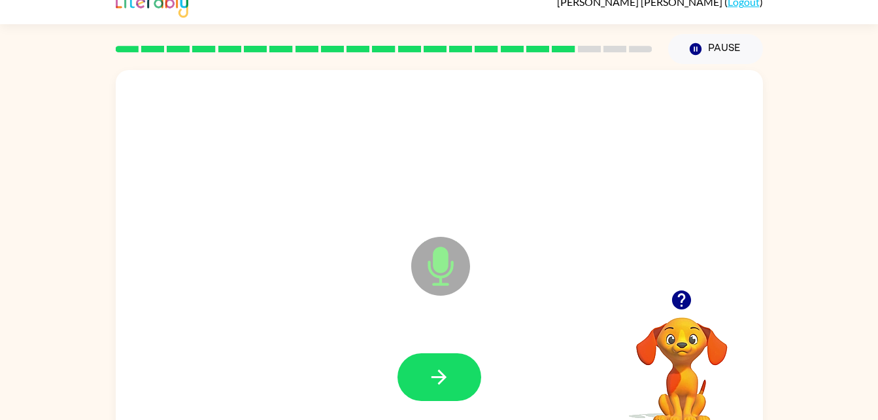
scroll to position [13, 0]
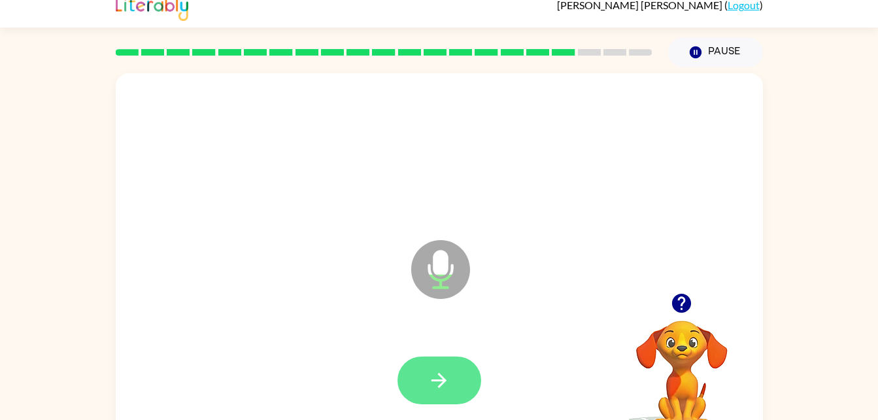
click at [433, 371] on icon "button" at bounding box center [438, 380] width 23 height 23
click at [425, 371] on button "button" at bounding box center [439, 380] width 84 height 48
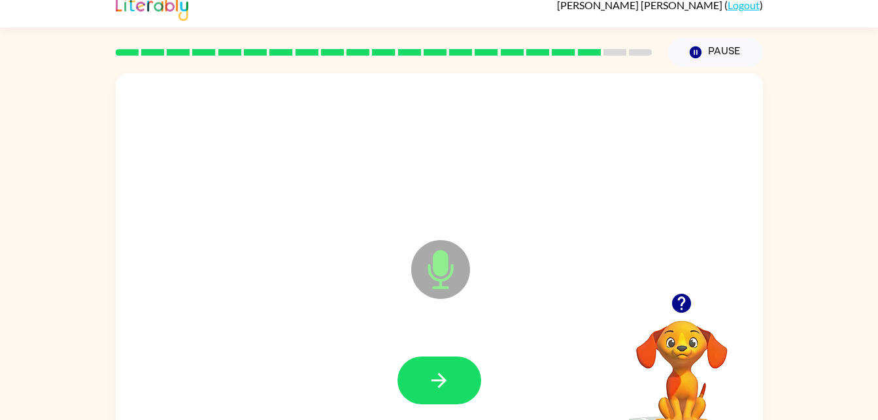
click at [467, 378] on button "button" at bounding box center [439, 380] width 84 height 48
click at [459, 378] on div at bounding box center [439, 380] width 621 height 107
click at [428, 380] on icon "button" at bounding box center [438, 380] width 23 height 23
click at [421, 367] on div at bounding box center [439, 380] width 84 height 48
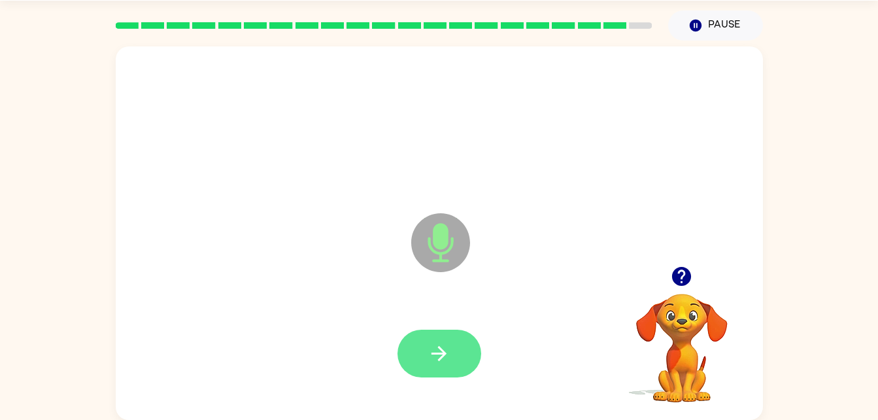
click at [452, 366] on button "button" at bounding box center [439, 353] width 84 height 48
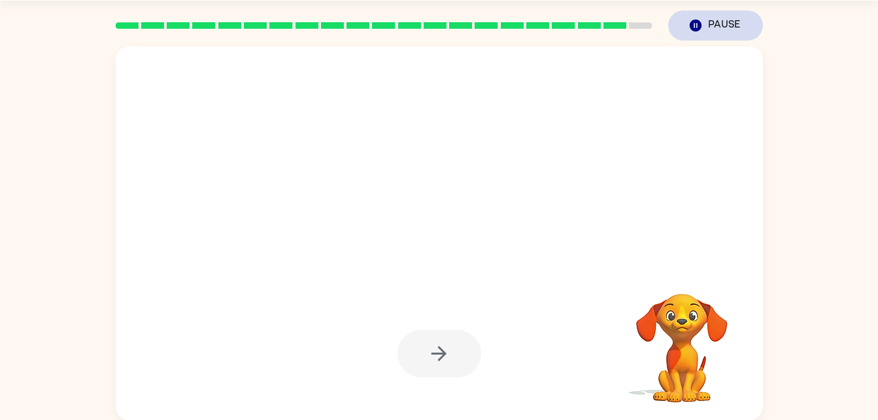
click at [727, 25] on button "Pause Pause" at bounding box center [715, 25] width 95 height 30
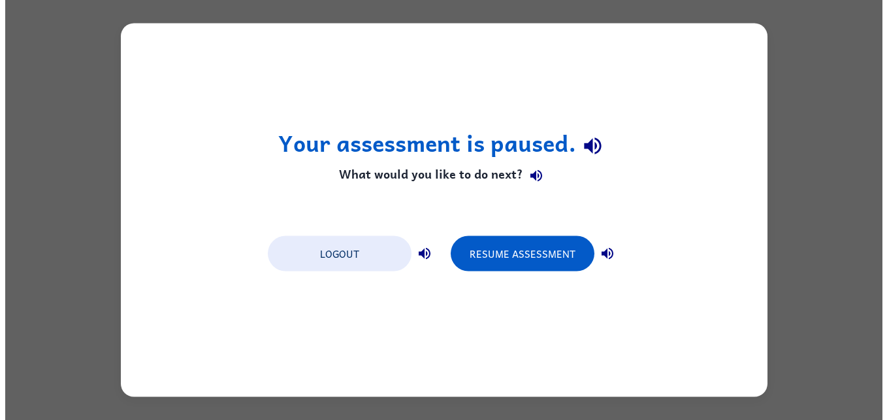
scroll to position [0, 0]
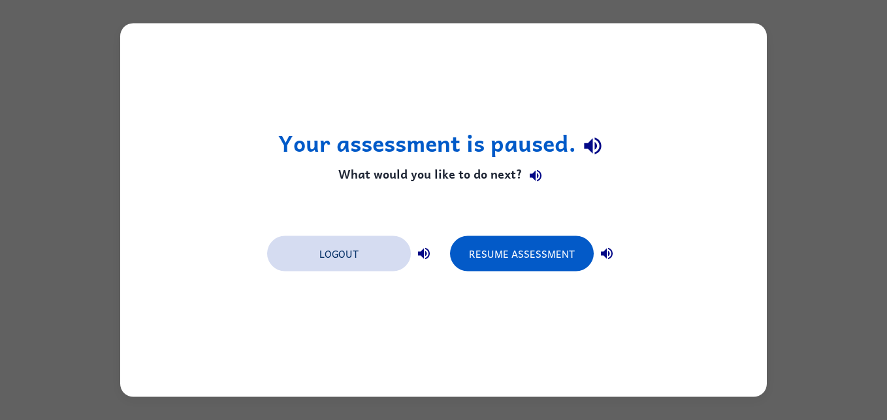
click at [341, 247] on button "Logout" at bounding box center [339, 253] width 144 height 35
